Goal: Check status: Check status

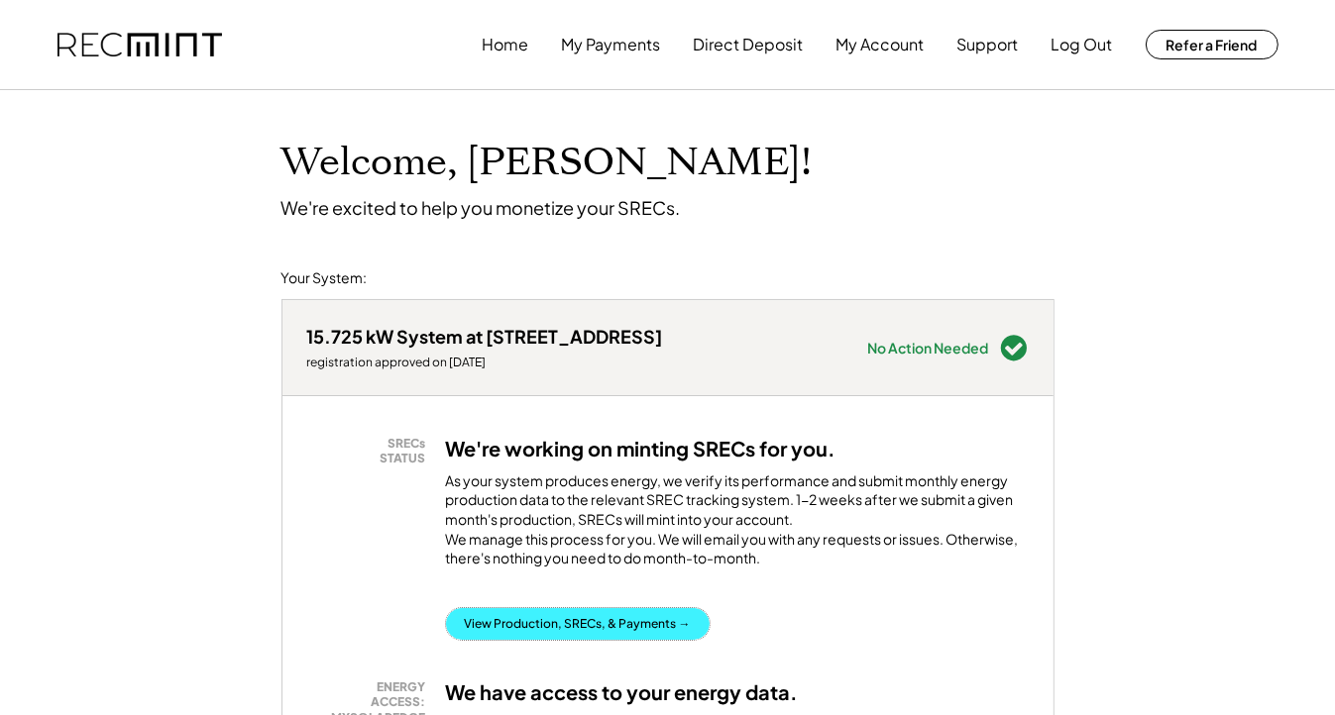
click at [530, 640] on button "View Production, SRECs, & Payments →" at bounding box center [578, 624] width 264 height 32
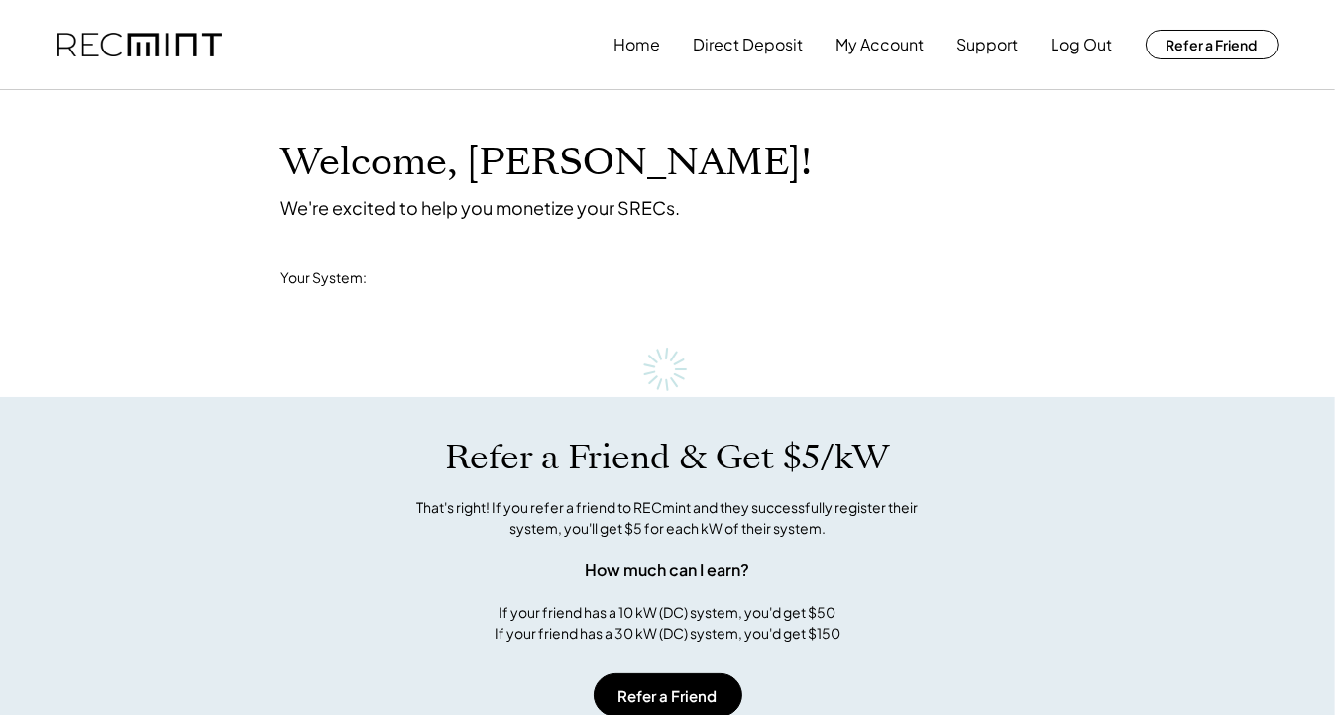
click at [611, 57] on div "Home Direct Deposit My Account Support Log Out Refer a Friend" at bounding box center [668, 44] width 1268 height 89
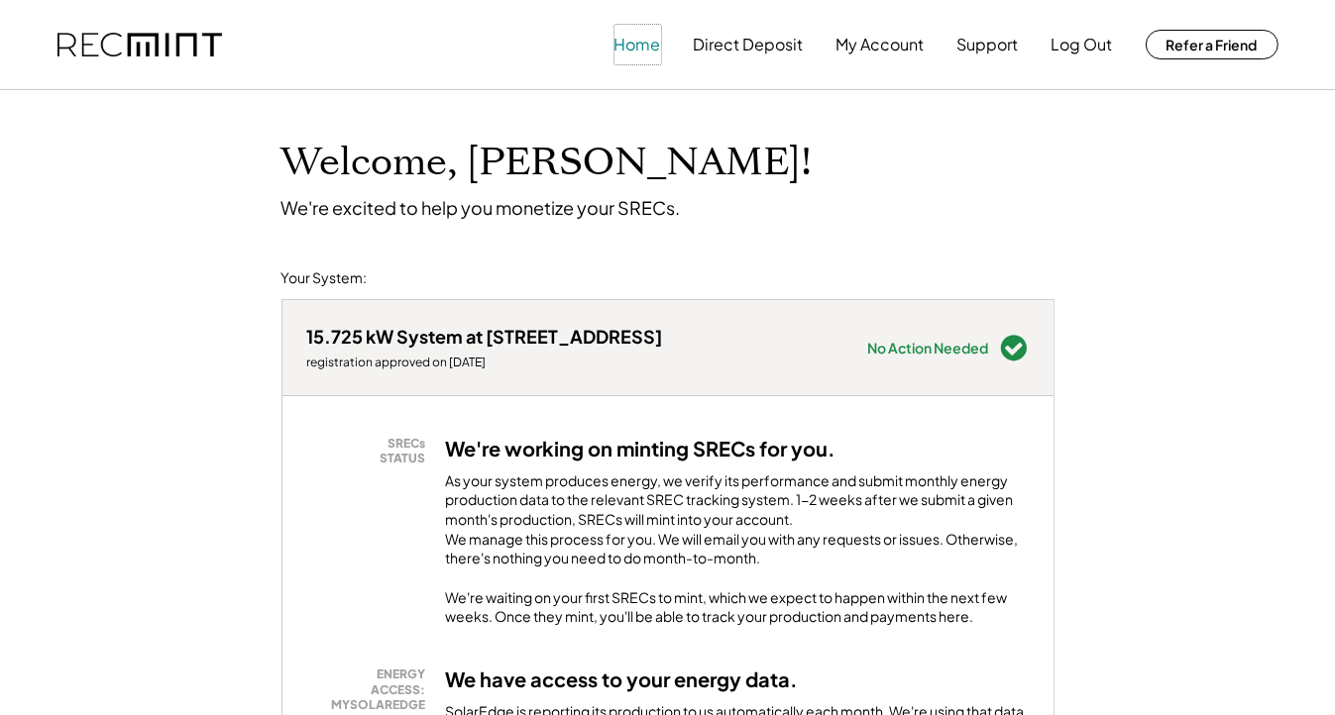
click at [625, 49] on button "Home" at bounding box center [637, 45] width 47 height 40
